Goal: Navigation & Orientation: Find specific page/section

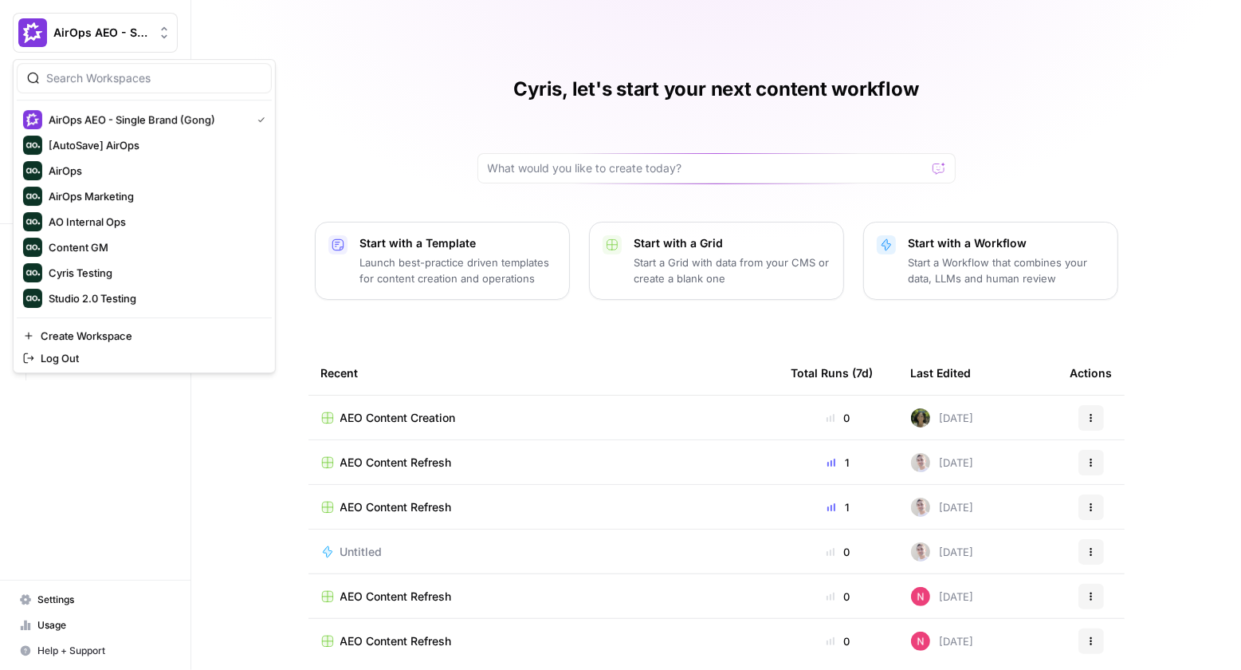
click at [161, 35] on icon "Workspace: AirOps AEO - Single Brand (Gong)" at bounding box center [164, 33] width 16 height 16
click at [137, 273] on span "Cyris Testing" at bounding box center [154, 273] width 210 height 16
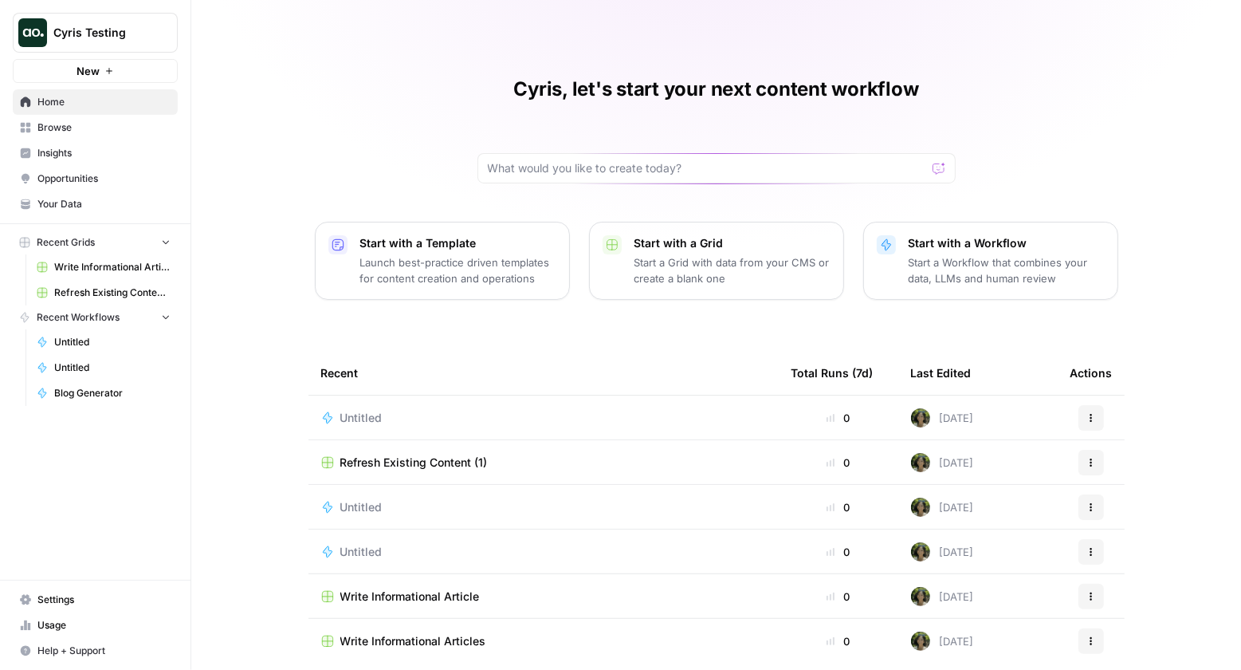
click at [151, 45] on button "Cyris Testing" at bounding box center [95, 33] width 165 height 40
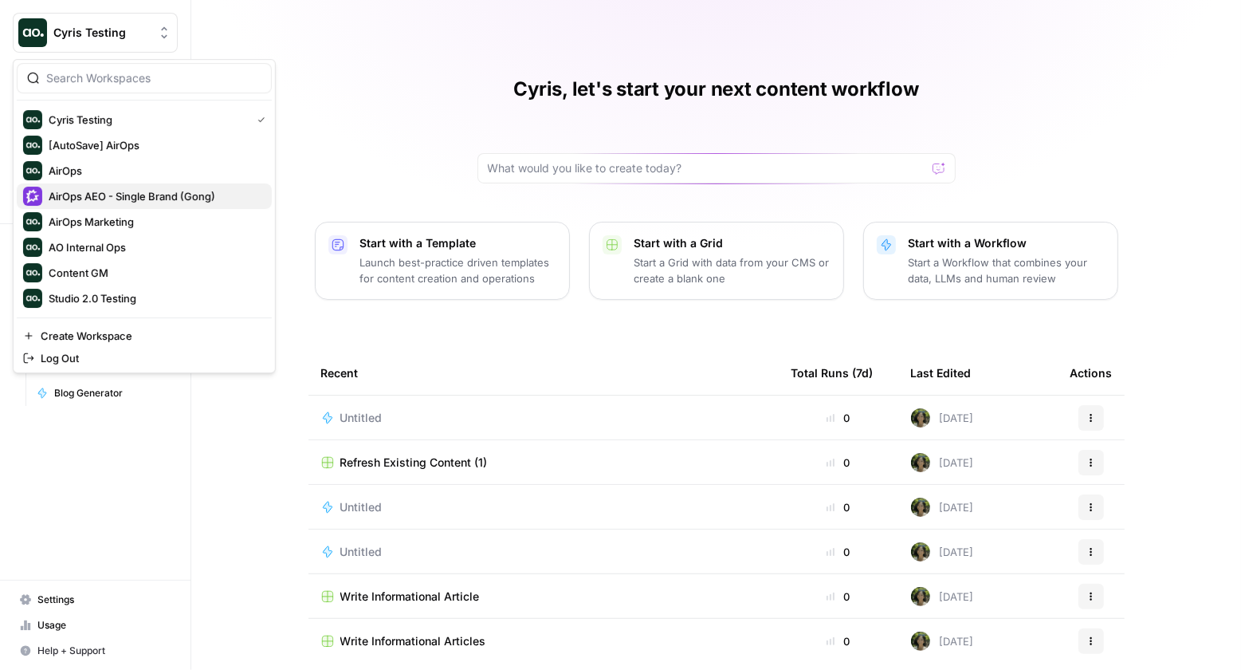
click at [136, 196] on span "AirOps AEO - Single Brand (Gong)" at bounding box center [154, 196] width 210 height 16
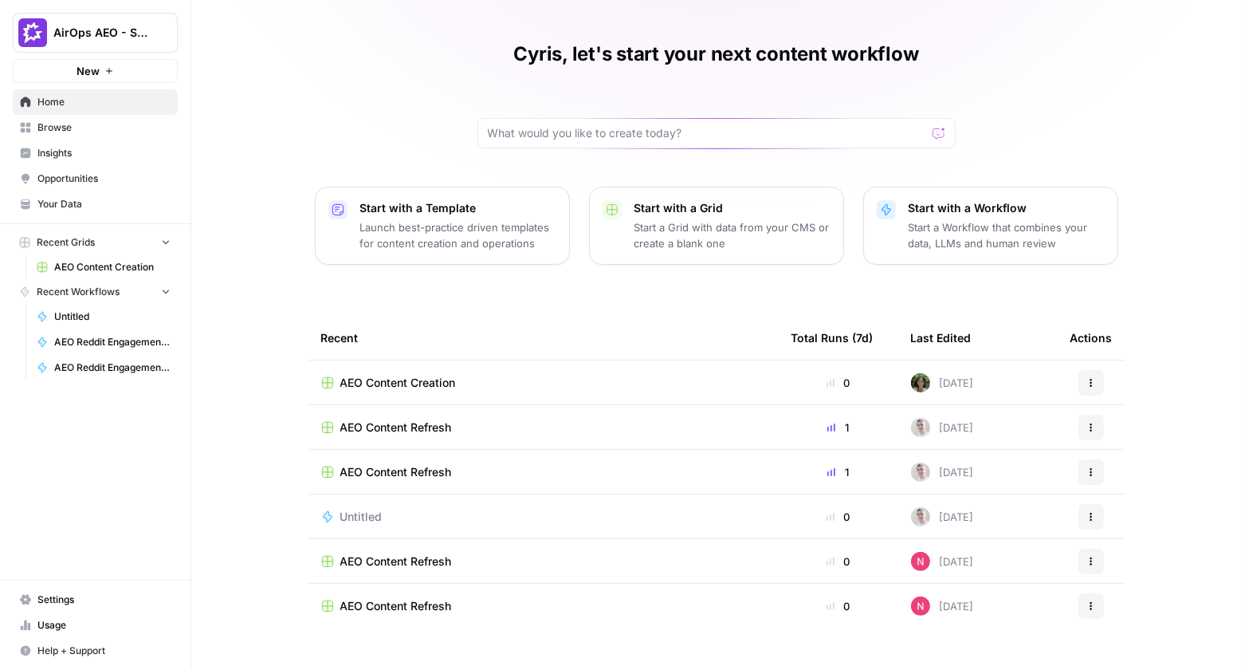
scroll to position [39, 0]
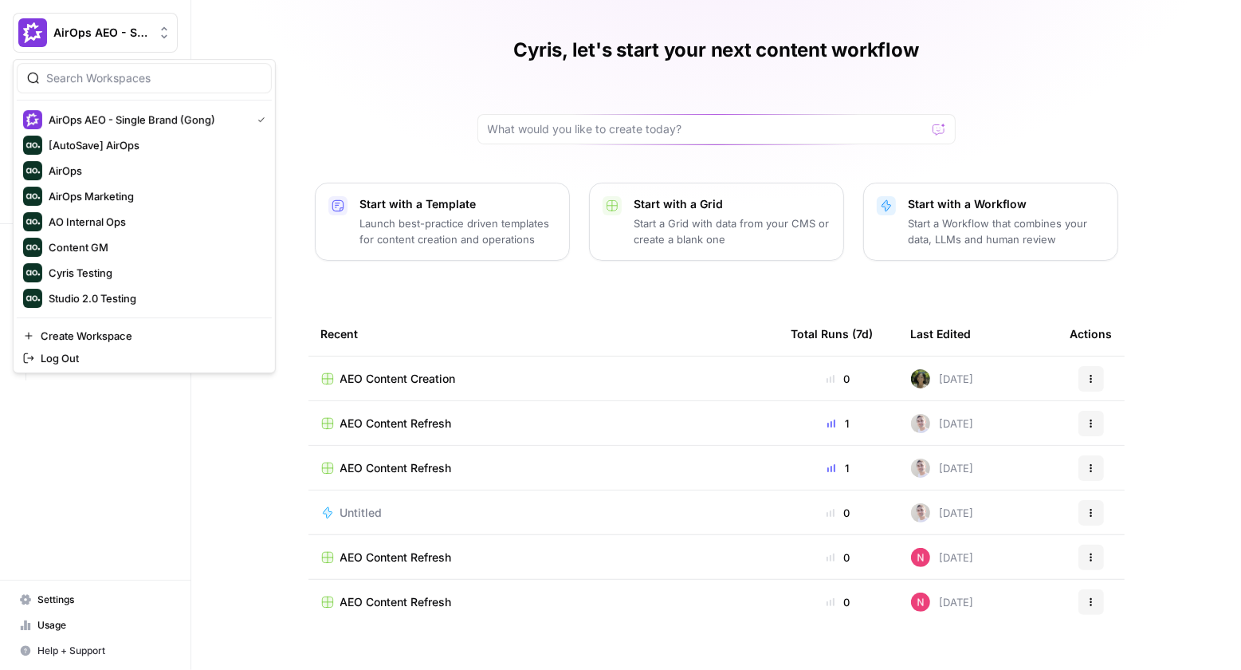
click at [151, 33] on div "AirOps AEO - Single Brand (Gong)" at bounding box center [112, 33] width 119 height 16
click at [155, 281] on div "Cyris Testing" at bounding box center [144, 272] width 242 height 19
